Goal: Information Seeking & Learning: Learn about a topic

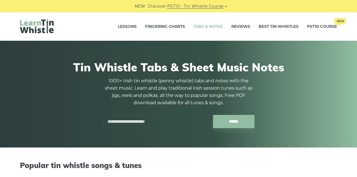
click at [210, 88] on p "1000+ Irish tin whistle (penny whistle) tabs and notes with the sheet music. Le…" at bounding box center [179, 91] width 152 height 29
click at [129, 26] on link "Lessons" at bounding box center [127, 27] width 19 height 14
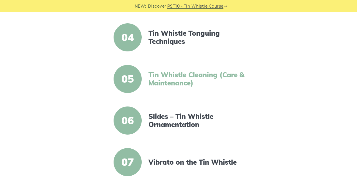
scroll to position [262, 0]
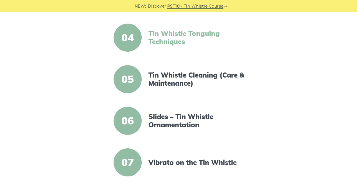
click at [177, 42] on link "Tin Whistle Tonguing Techniques" at bounding box center [196, 37] width 97 height 16
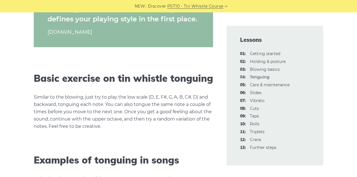
scroll to position [618, 0]
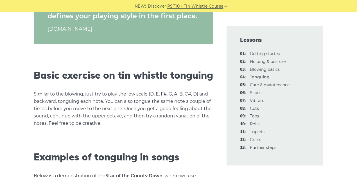
click at [112, 100] on p "Similar to the blowing, just try to play the low scale (D, E, F#, G, A, B, C#, …" at bounding box center [123, 108] width 179 height 37
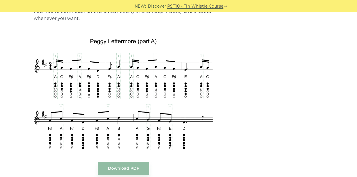
scroll to position [1273, 0]
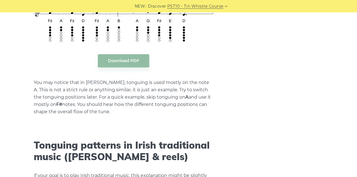
drag, startPoint x: 254, startPoint y: 85, endPoint x: 252, endPoint y: 1, distance: 84.8
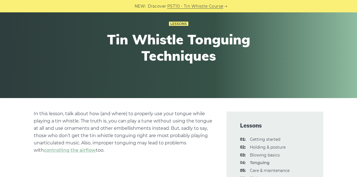
scroll to position [162, 0]
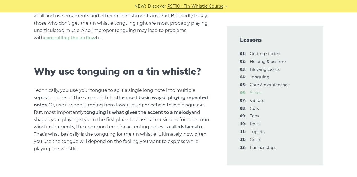
click at [256, 92] on link "06: Slides" at bounding box center [256, 92] width 12 height 5
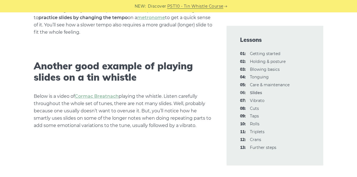
scroll to position [1161, 0]
